Goal: Navigation & Orientation: Find specific page/section

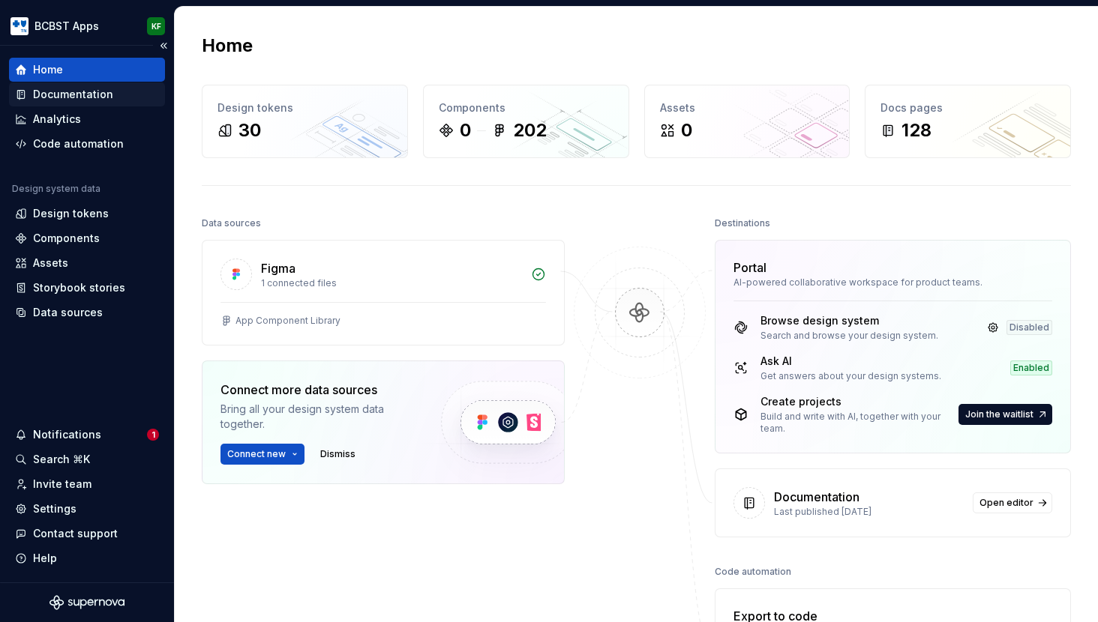
click at [84, 96] on div "Documentation" at bounding box center [73, 94] width 80 height 15
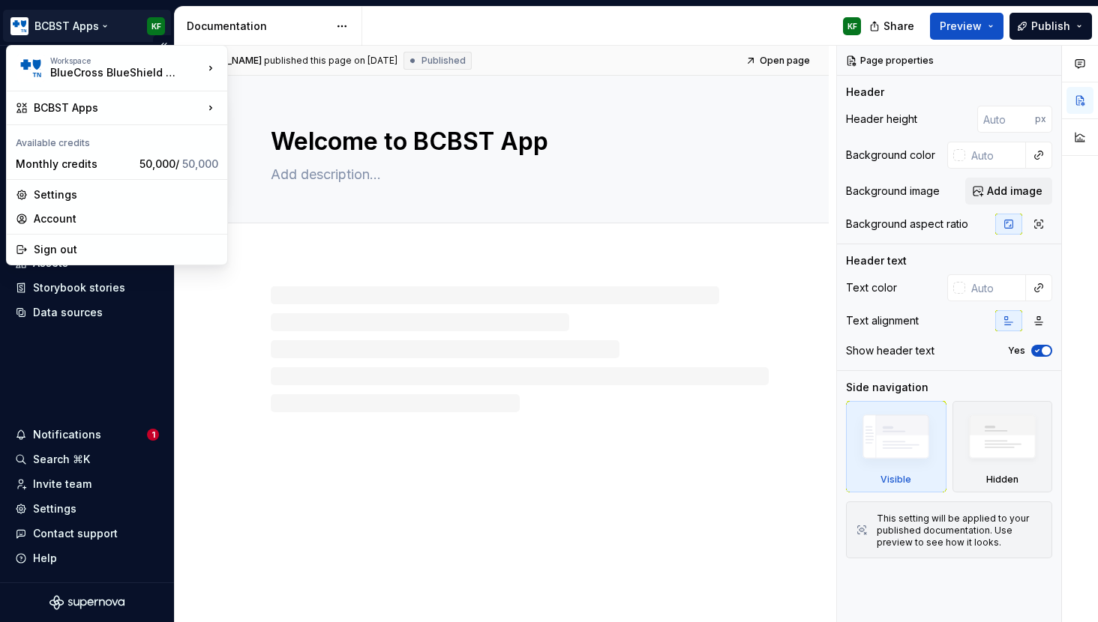
click at [91, 23] on html "BCBST Apps KF Home Documentation Analytics Code automation Design system data D…" at bounding box center [549, 311] width 1098 height 622
click at [208, 108] on icon at bounding box center [210, 107] width 15 height 15
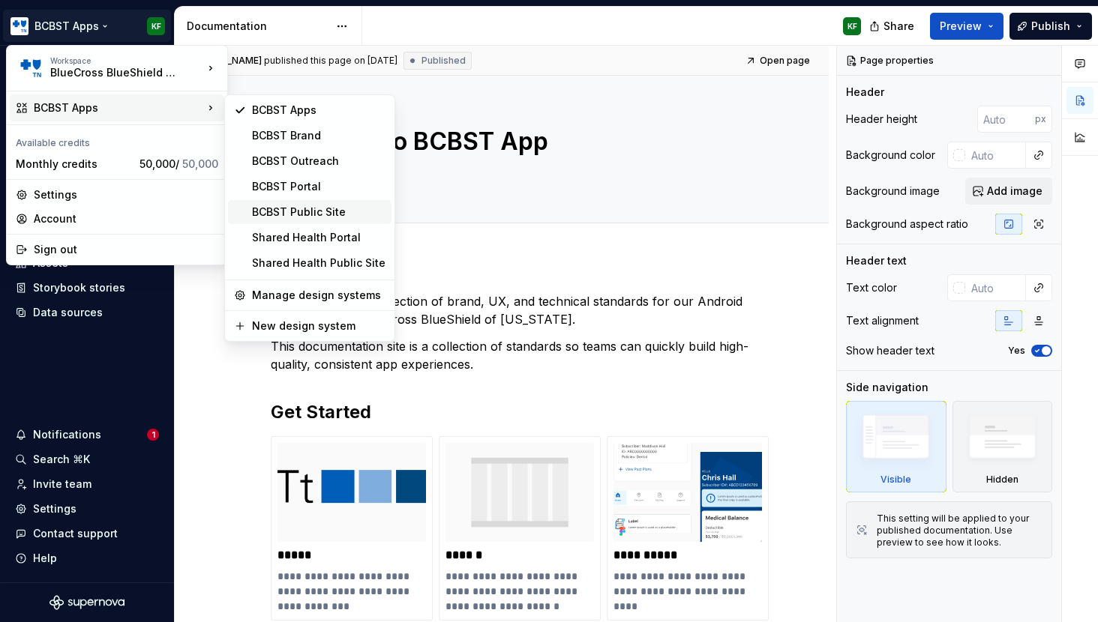
click at [300, 215] on div "BCBST Public Site" at bounding box center [318, 212] width 133 height 15
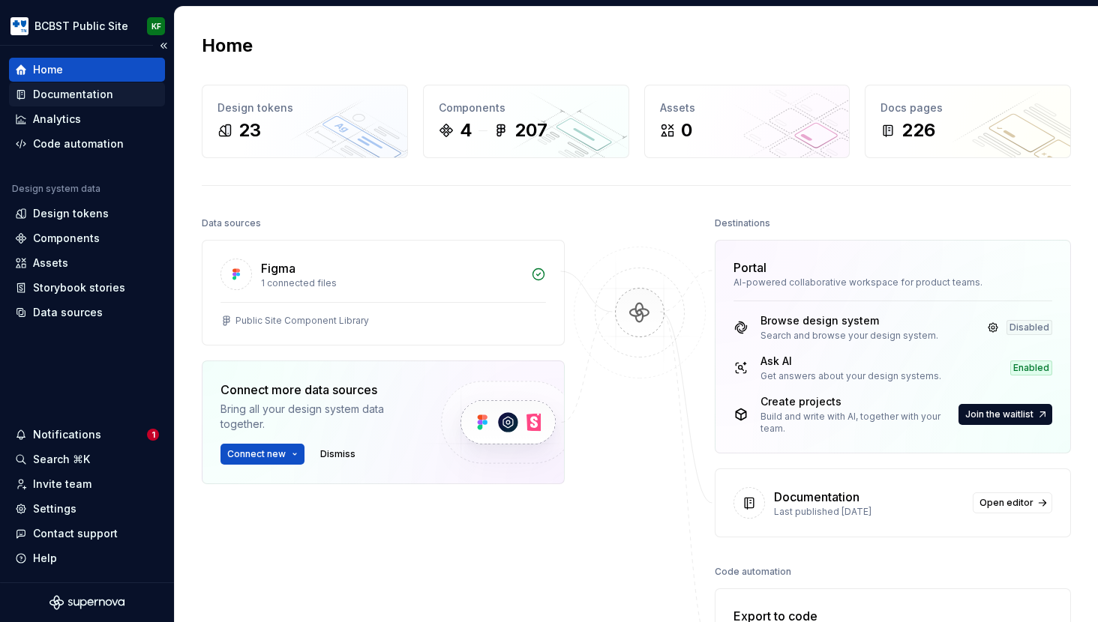
click at [91, 93] on div "Documentation" at bounding box center [73, 94] width 80 height 15
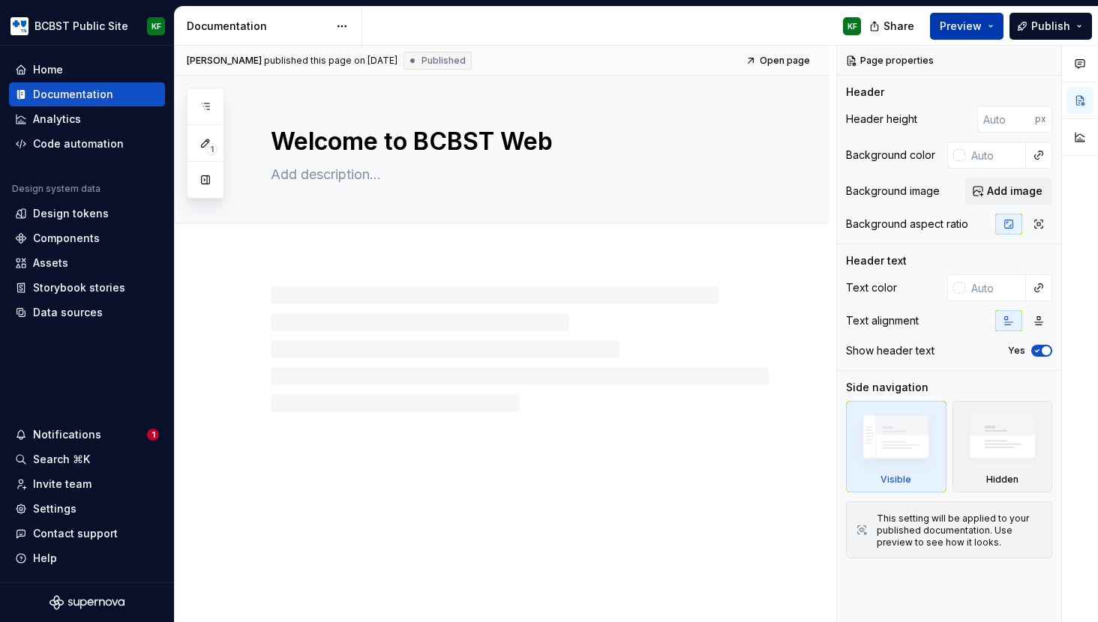
click at [970, 27] on span "Preview" at bounding box center [961, 26] width 42 height 15
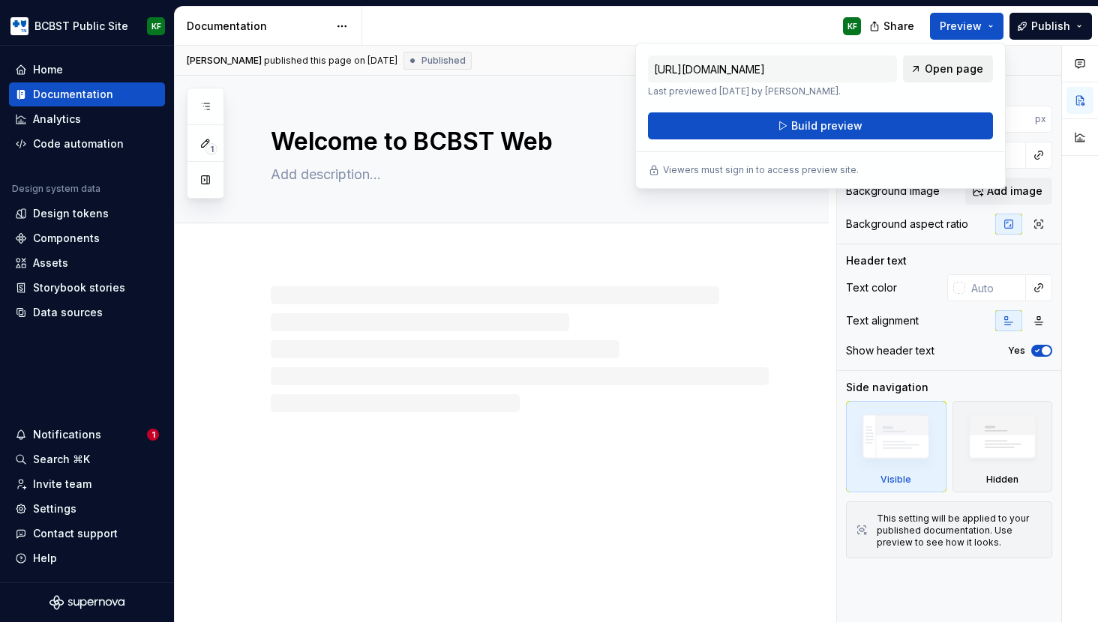
click at [955, 68] on span "Open page" at bounding box center [954, 68] width 58 height 15
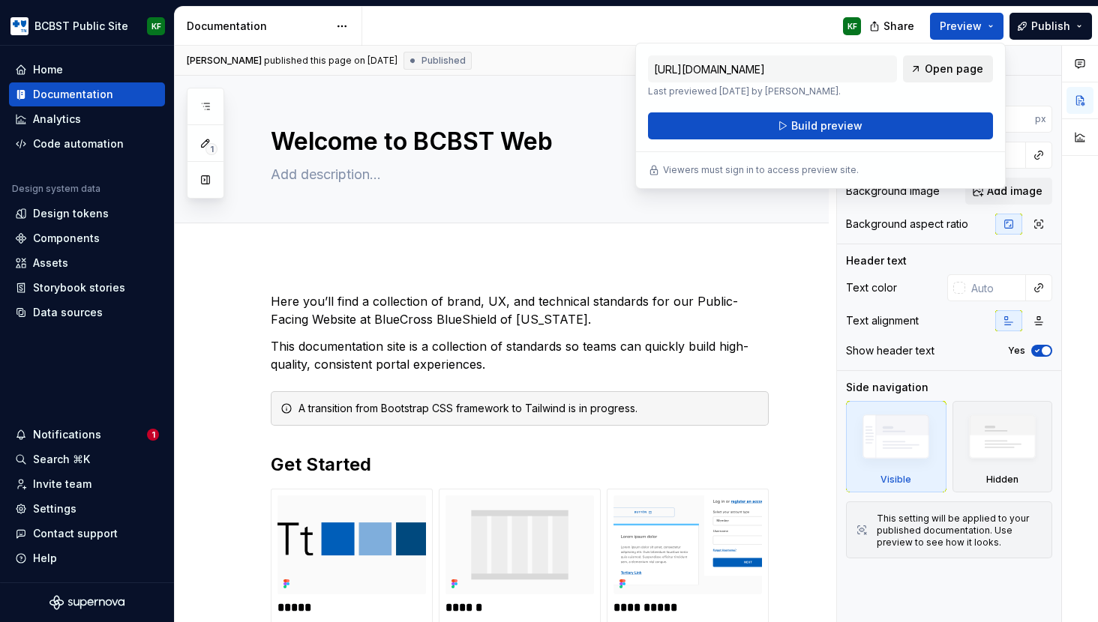
type textarea "*"
